Goal: Task Accomplishment & Management: Use online tool/utility

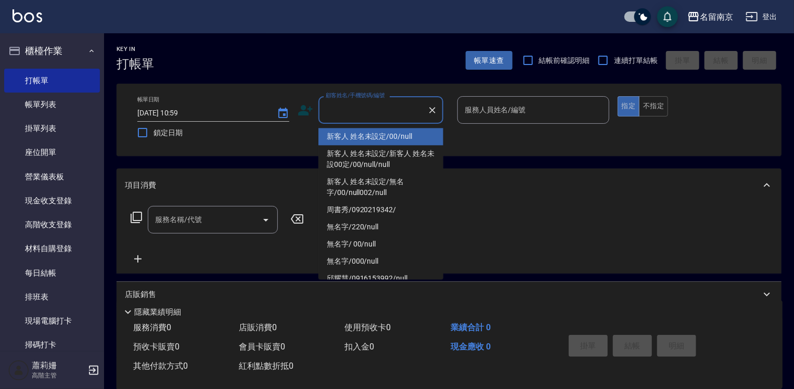
click at [364, 116] on input "顧客姓名/手機號碼/編號" at bounding box center [373, 110] width 100 height 18
click at [379, 137] on li "新客人 姓名未設定/00/null" at bounding box center [380, 136] width 125 height 17
type input "新客人 姓名未設定/00/null"
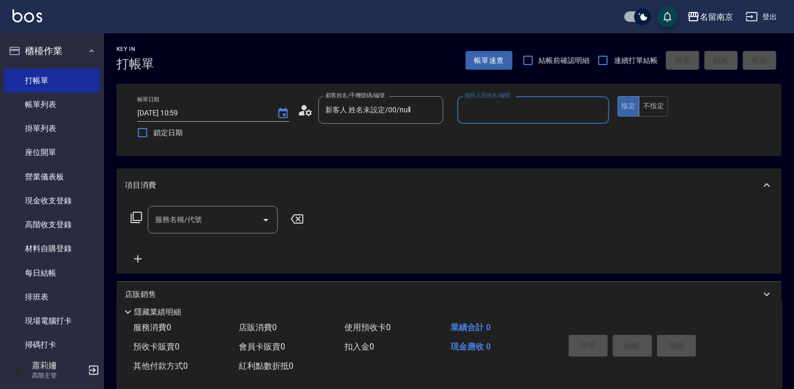
click at [508, 116] on input "服務人員姓名/編號" at bounding box center [533, 110] width 143 height 18
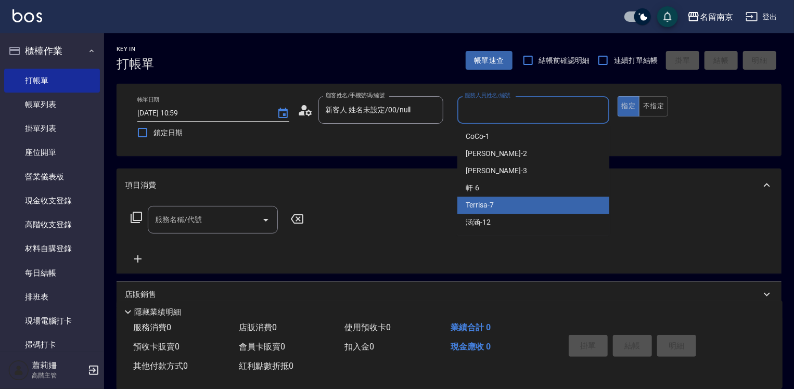
click at [491, 203] on span "Terrisa -7" at bounding box center [479, 205] width 28 height 11
type input "Terrisa-7"
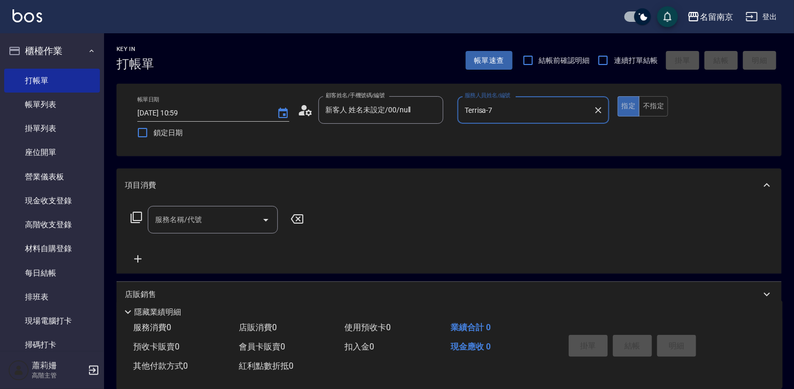
click at [208, 222] on input "服務名稱/代號" at bounding box center [204, 220] width 105 height 18
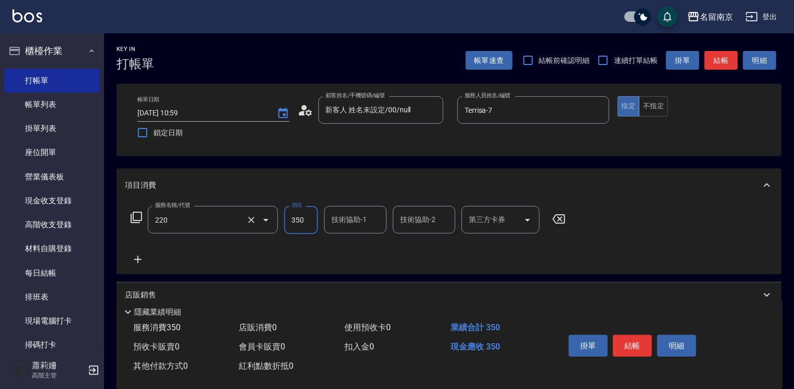
type input "洗髮(220)"
type input "Terrisa-7"
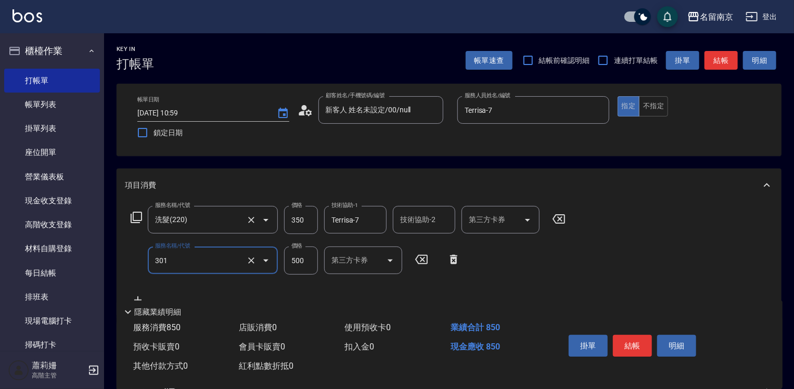
type input "剪髮(301)"
type input "650"
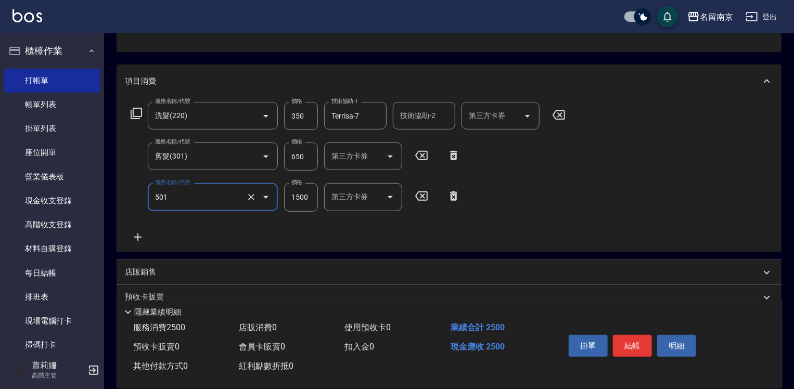
type input "染髮(1500)(501)"
type input "3300"
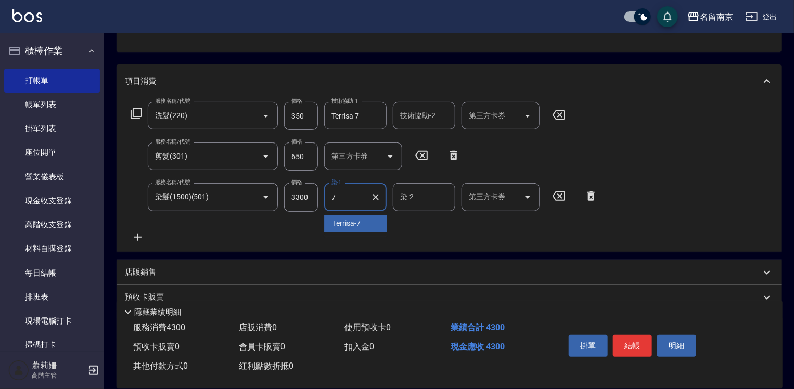
type input "Terrisa-7"
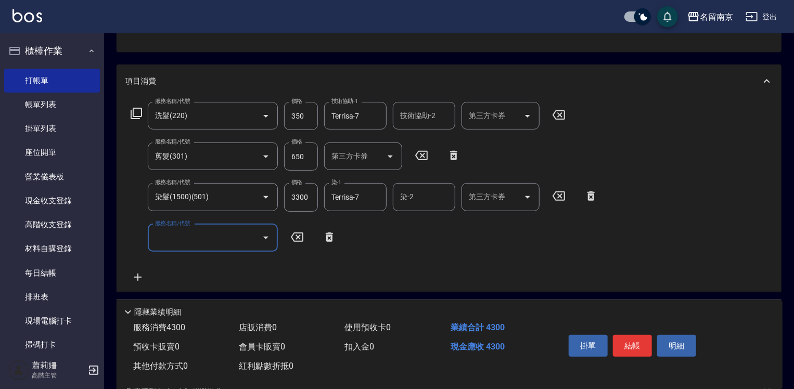
scroll to position [241, 0]
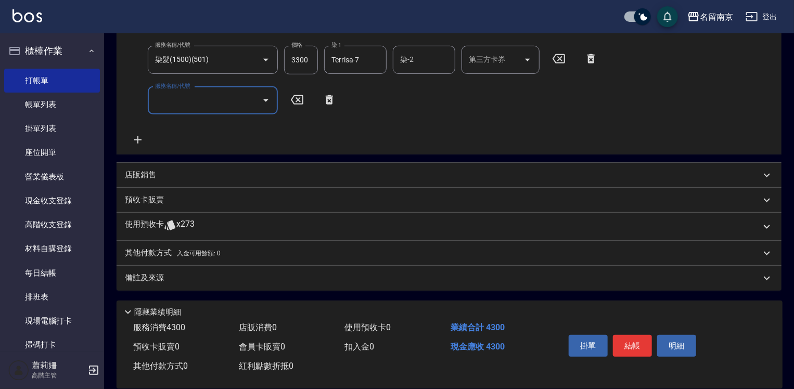
click at [149, 181] on div "店販銷售" at bounding box center [449, 175] width 665 height 25
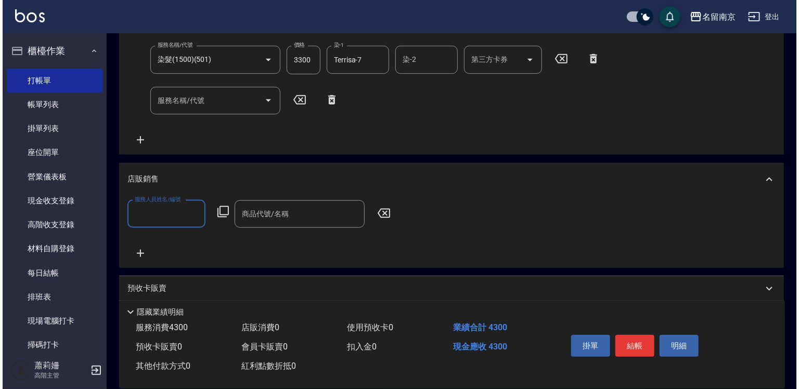
scroll to position [0, 0]
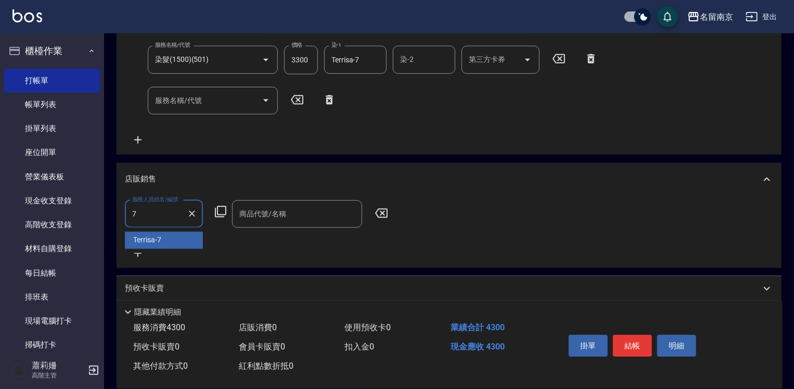
type input "Terrisa-7"
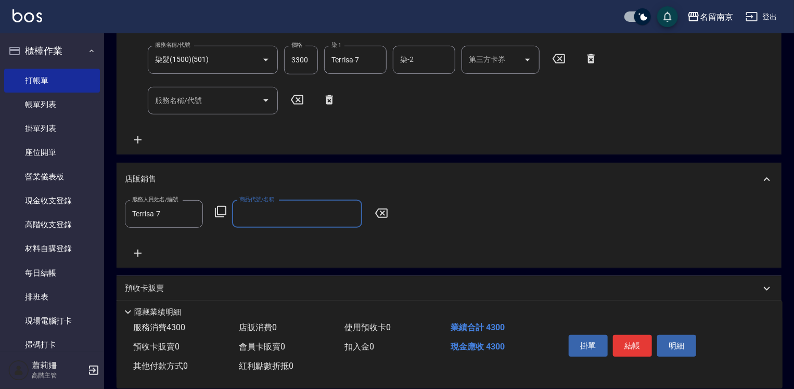
click at [221, 208] on icon at bounding box center [220, 211] width 12 height 12
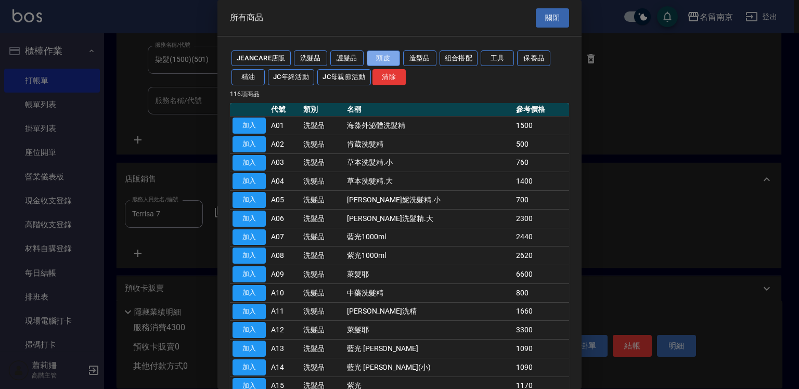
click at [384, 56] on button "頭皮" at bounding box center [383, 58] width 33 height 16
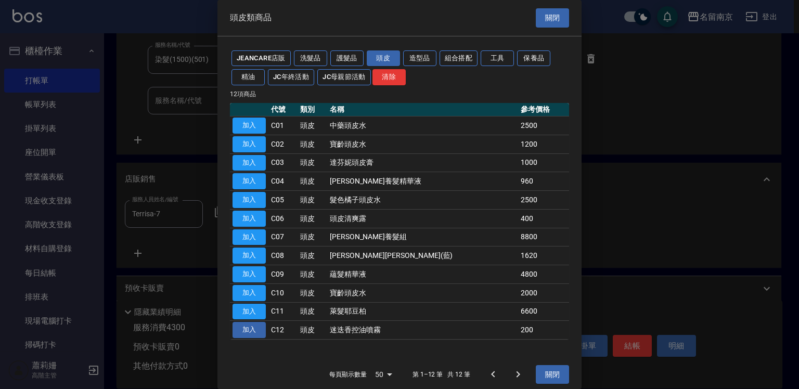
click at [243, 329] on button "加入" at bounding box center [248, 330] width 33 height 16
type input "迷迭香控油噴霧"
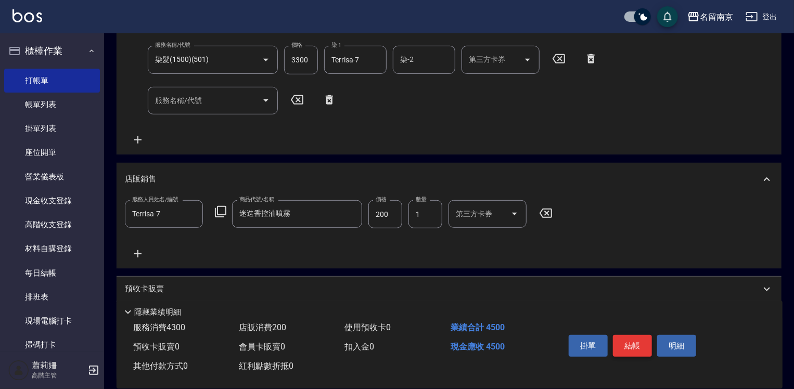
click at [626, 335] on button "結帳" at bounding box center [632, 346] width 39 height 22
